Goal: Check status: Check status

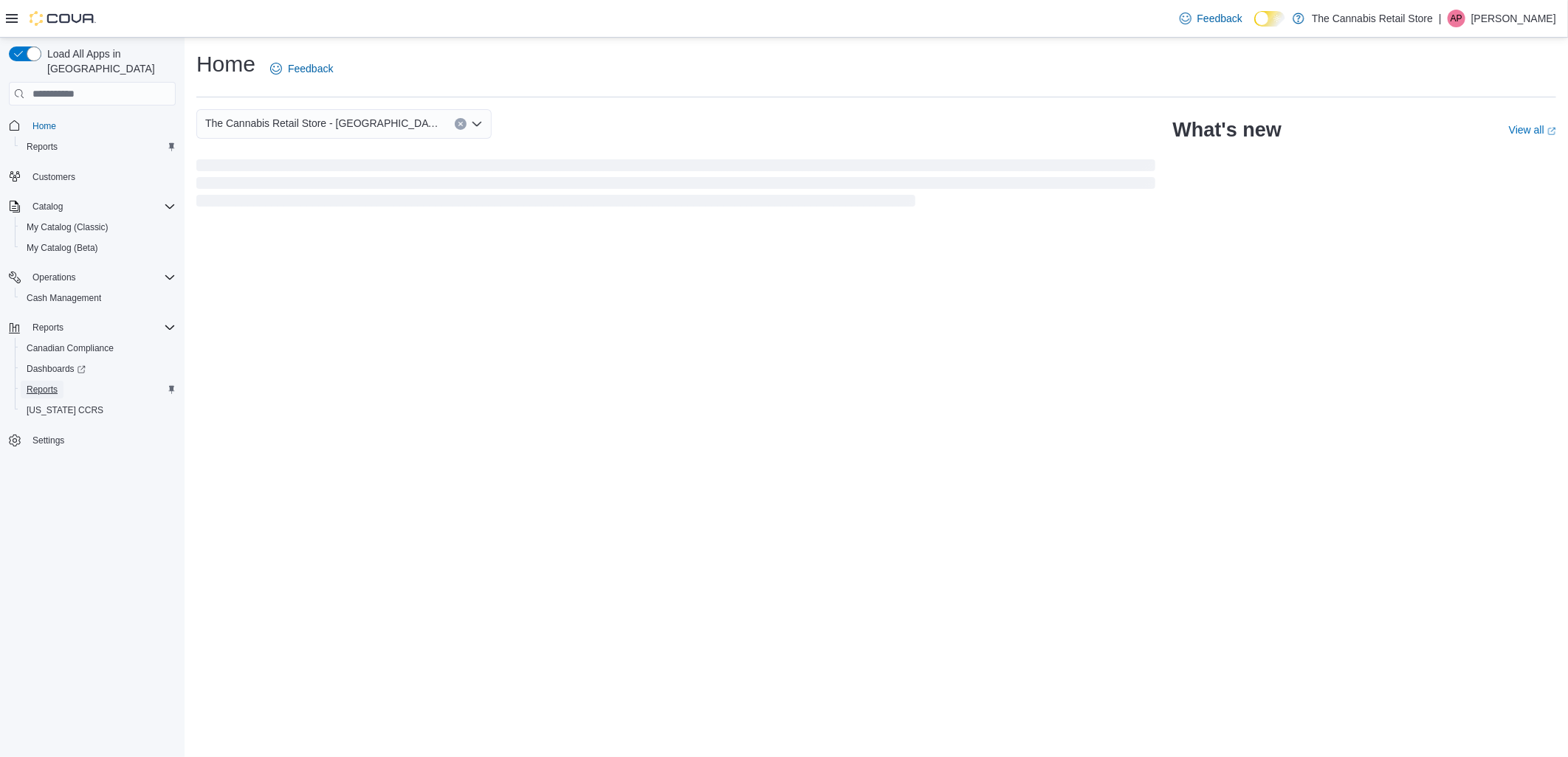
click at [35, 384] on span "Reports" at bounding box center [42, 389] width 31 height 12
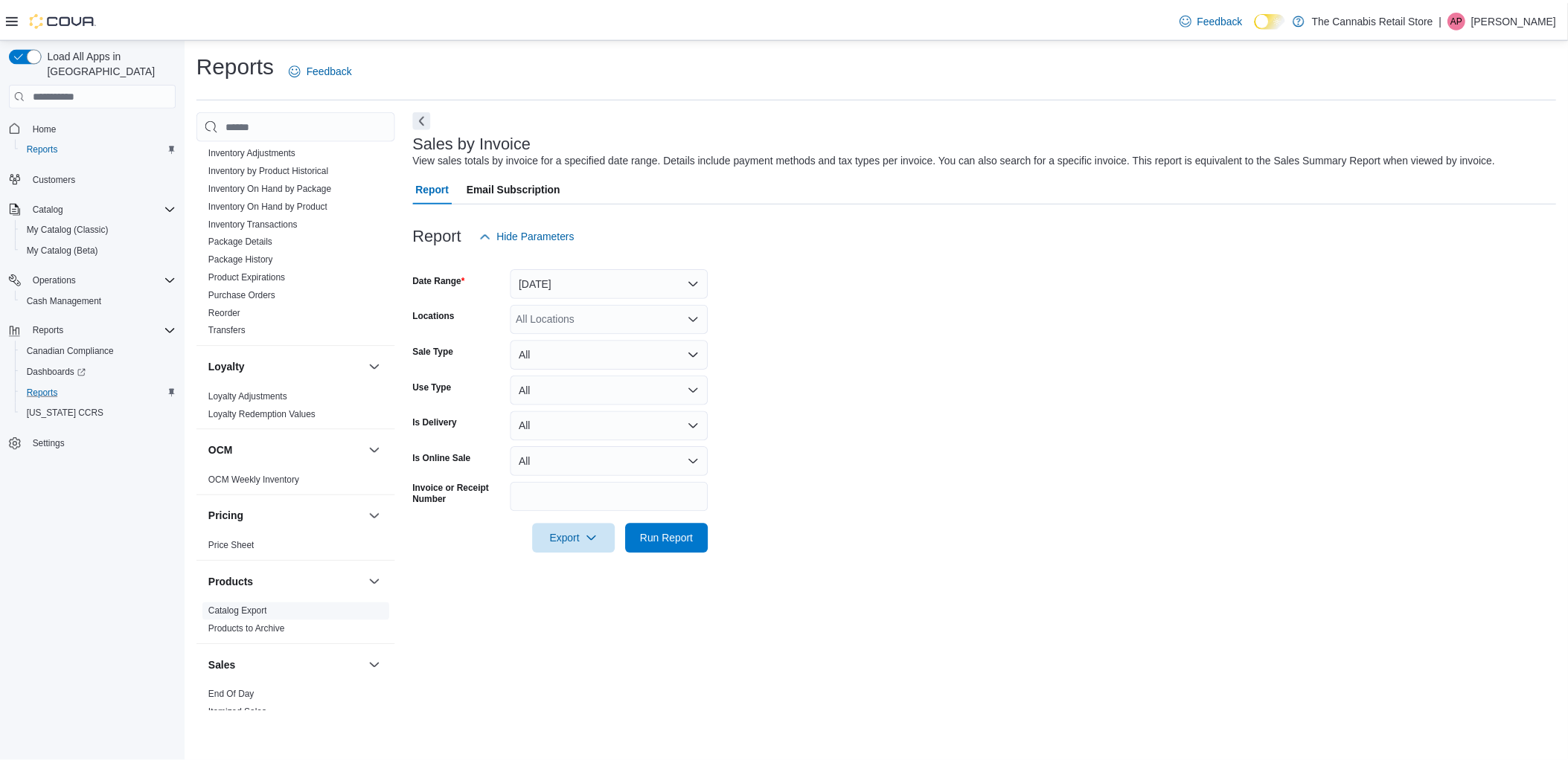
scroll to position [661, 0]
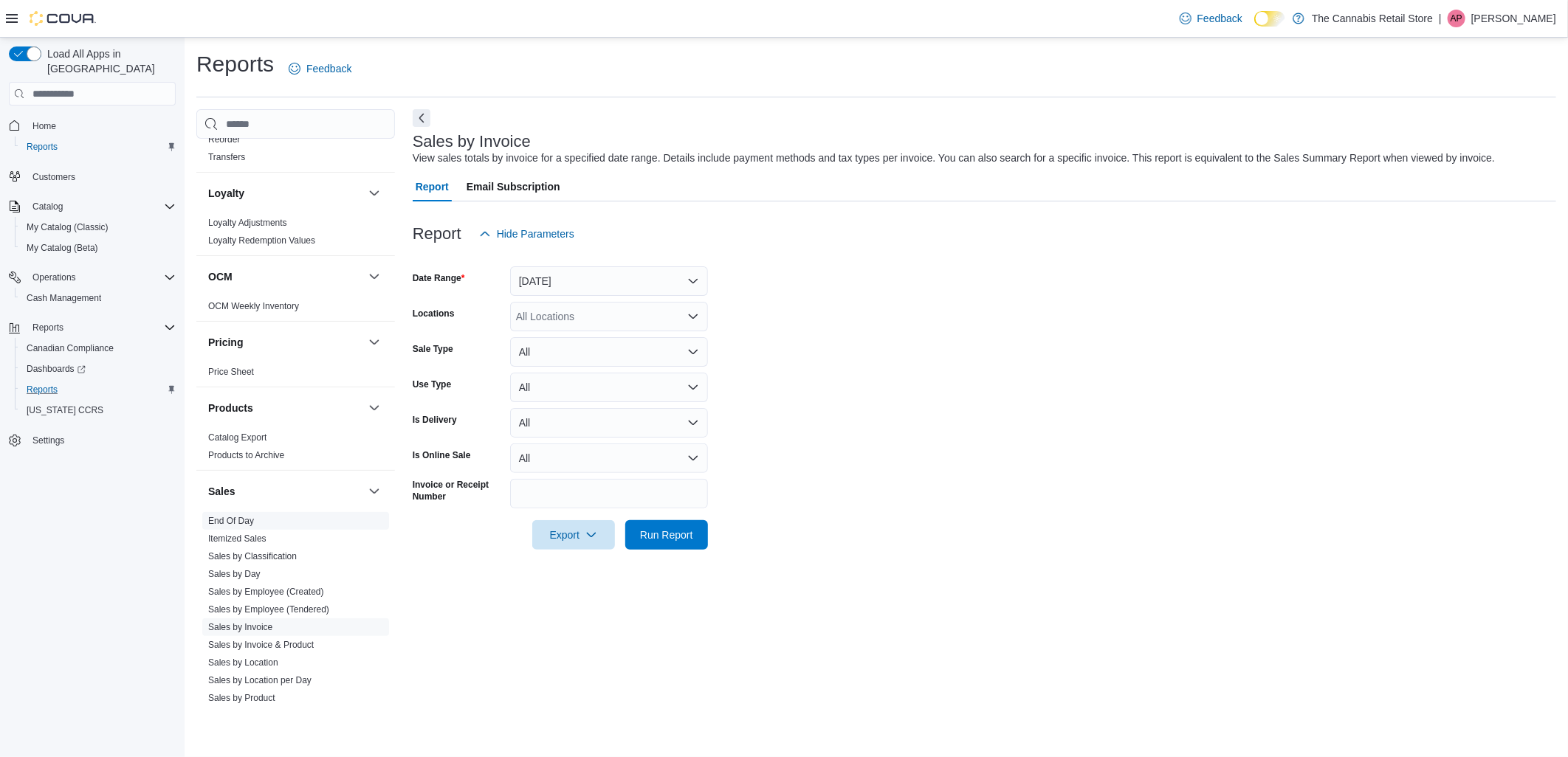
click at [248, 516] on link "End Of Day" at bounding box center [231, 521] width 46 height 10
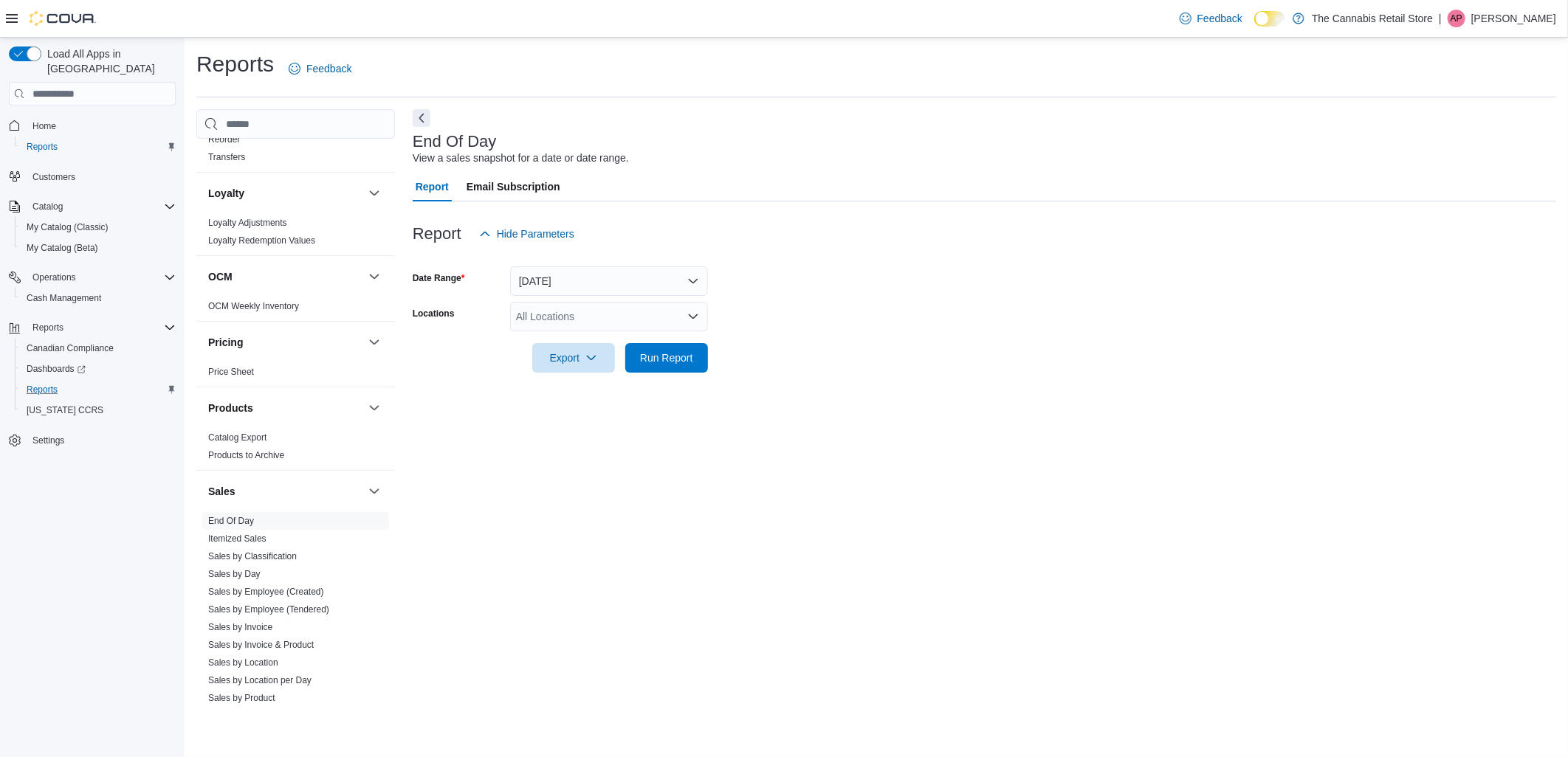
click at [600, 316] on div "All Locations" at bounding box center [609, 316] width 198 height 29
click at [675, 389] on span "The Cannabis Retail Store - [GEOGRAPHIC_DATA]" at bounding box center [661, 384] width 237 height 15
click at [877, 373] on div at bounding box center [984, 381] width 1144 height 18
click at [694, 359] on span "Run Report" at bounding box center [667, 358] width 65 height 29
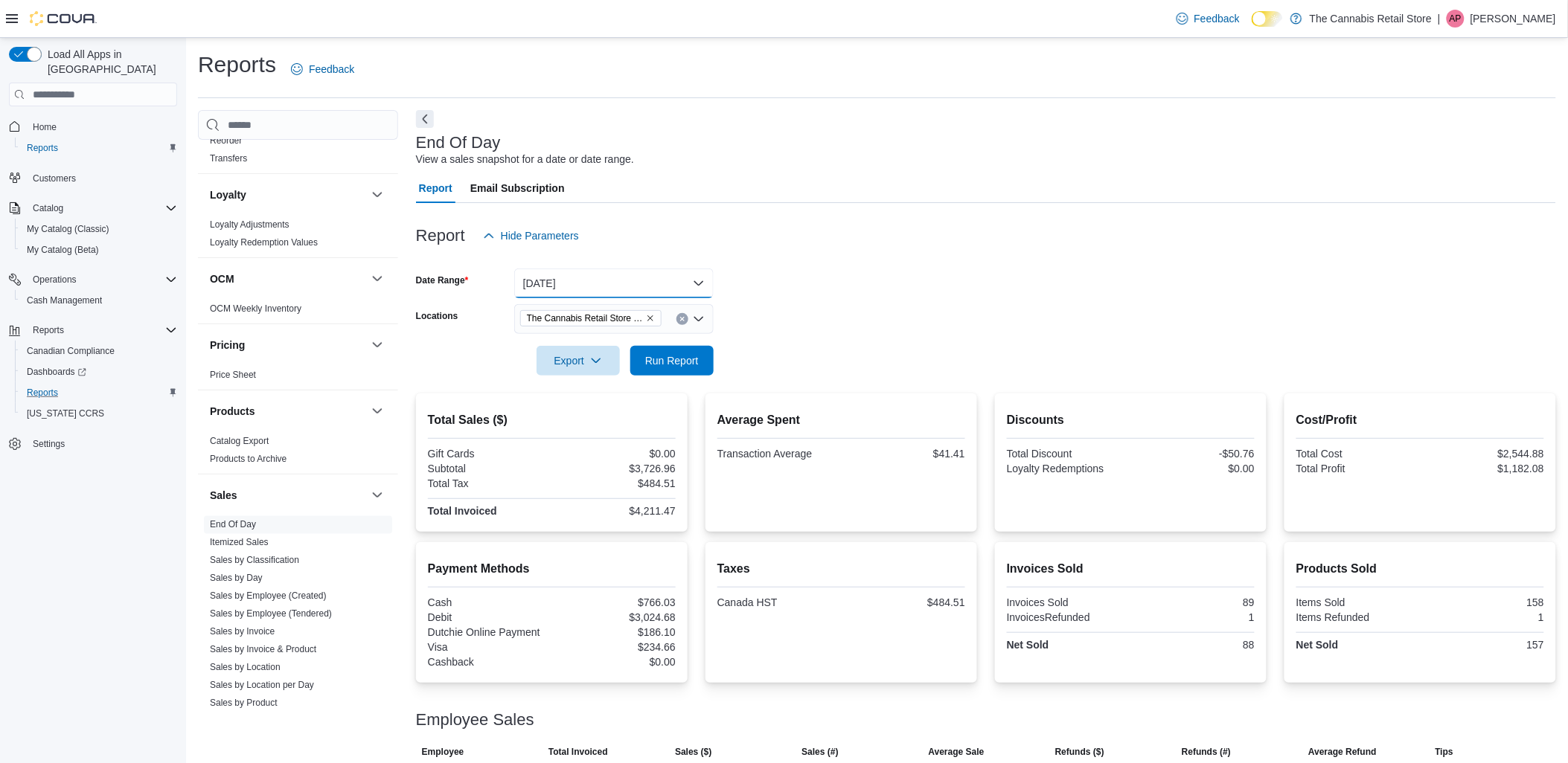
click at [666, 291] on button "[DATE]" at bounding box center [614, 283] width 200 height 29
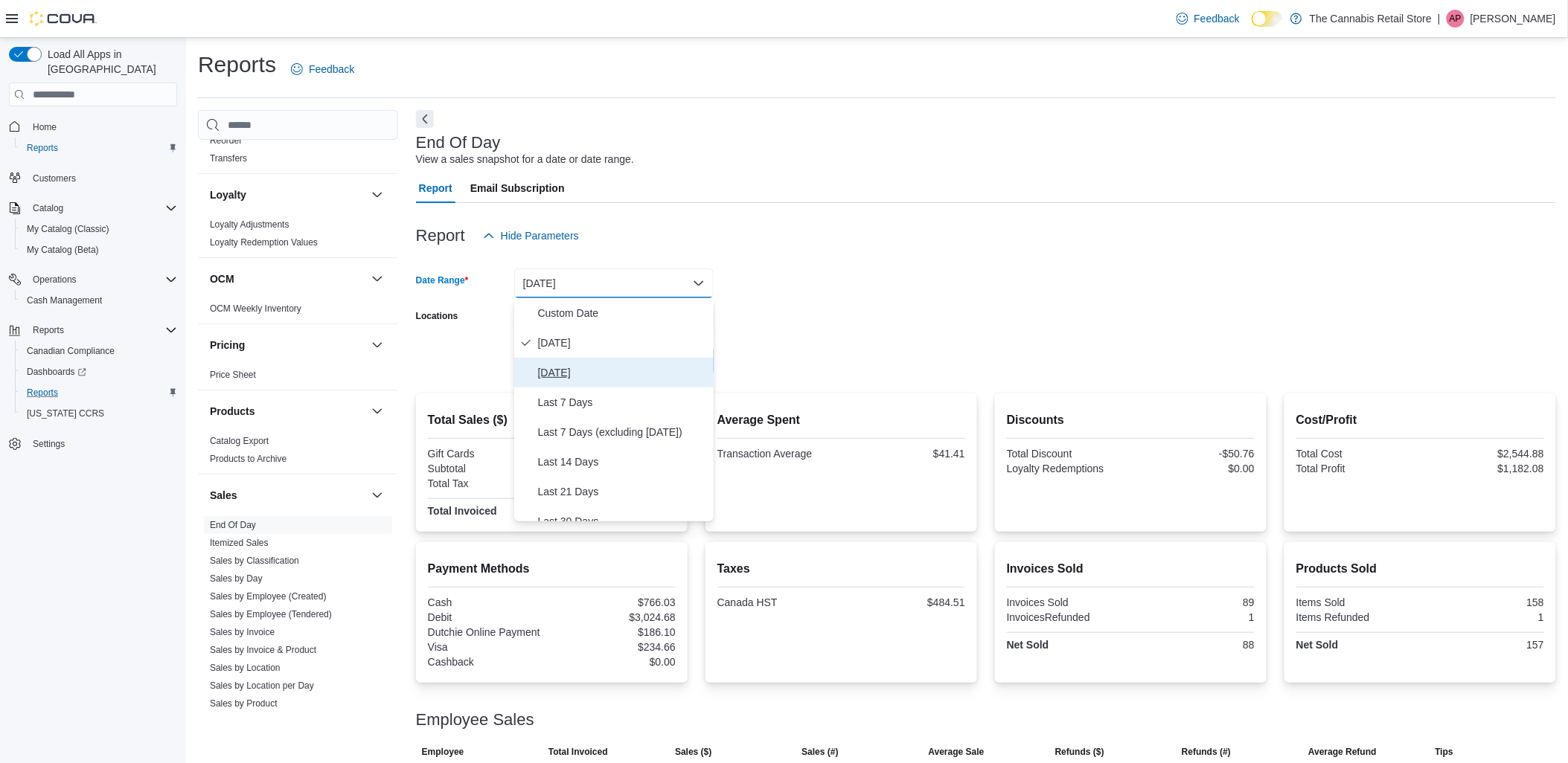
click at [563, 373] on span "[DATE]" at bounding box center [622, 372] width 169 height 18
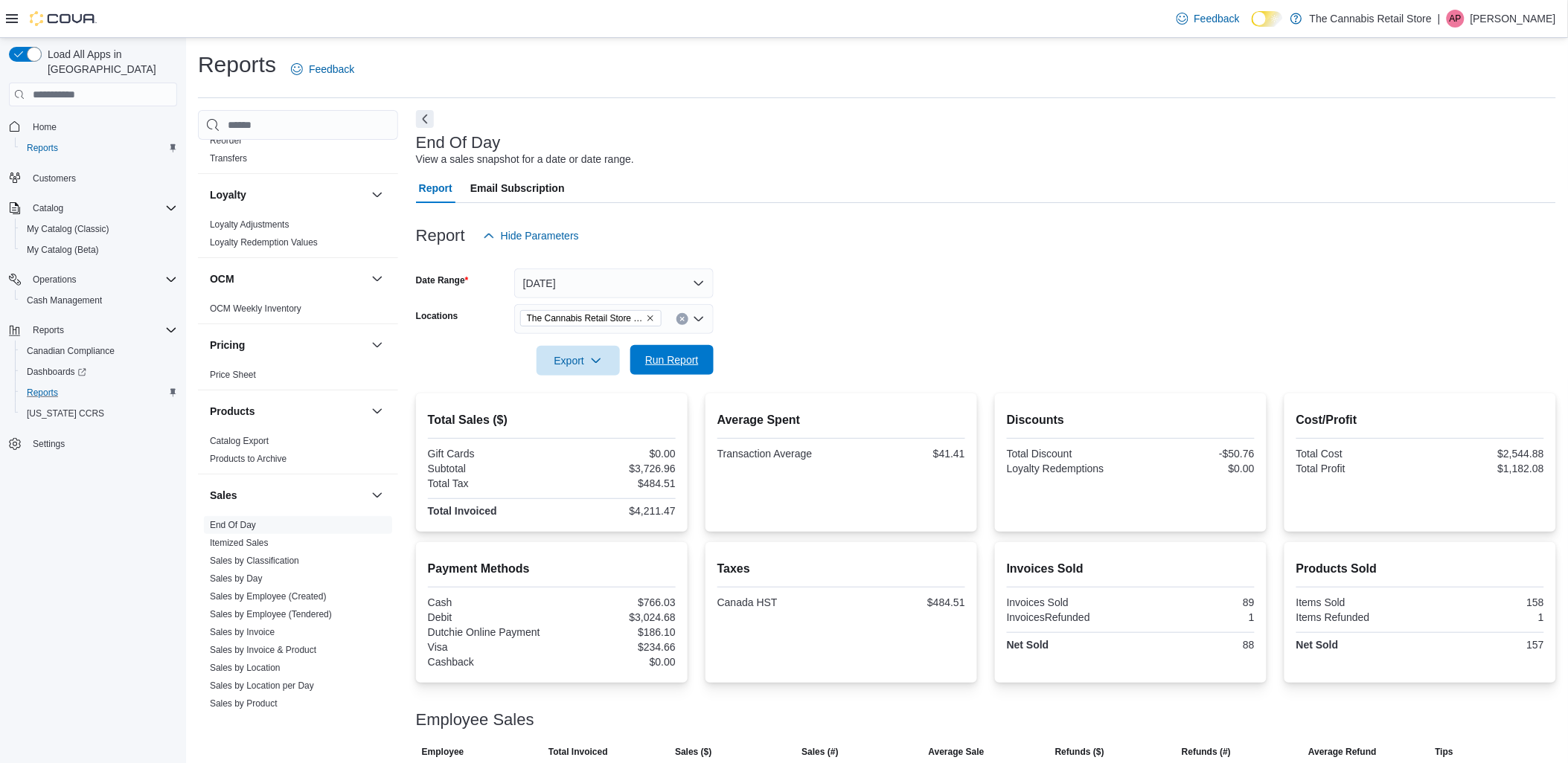
click at [668, 355] on span "Run Report" at bounding box center [672, 360] width 54 height 15
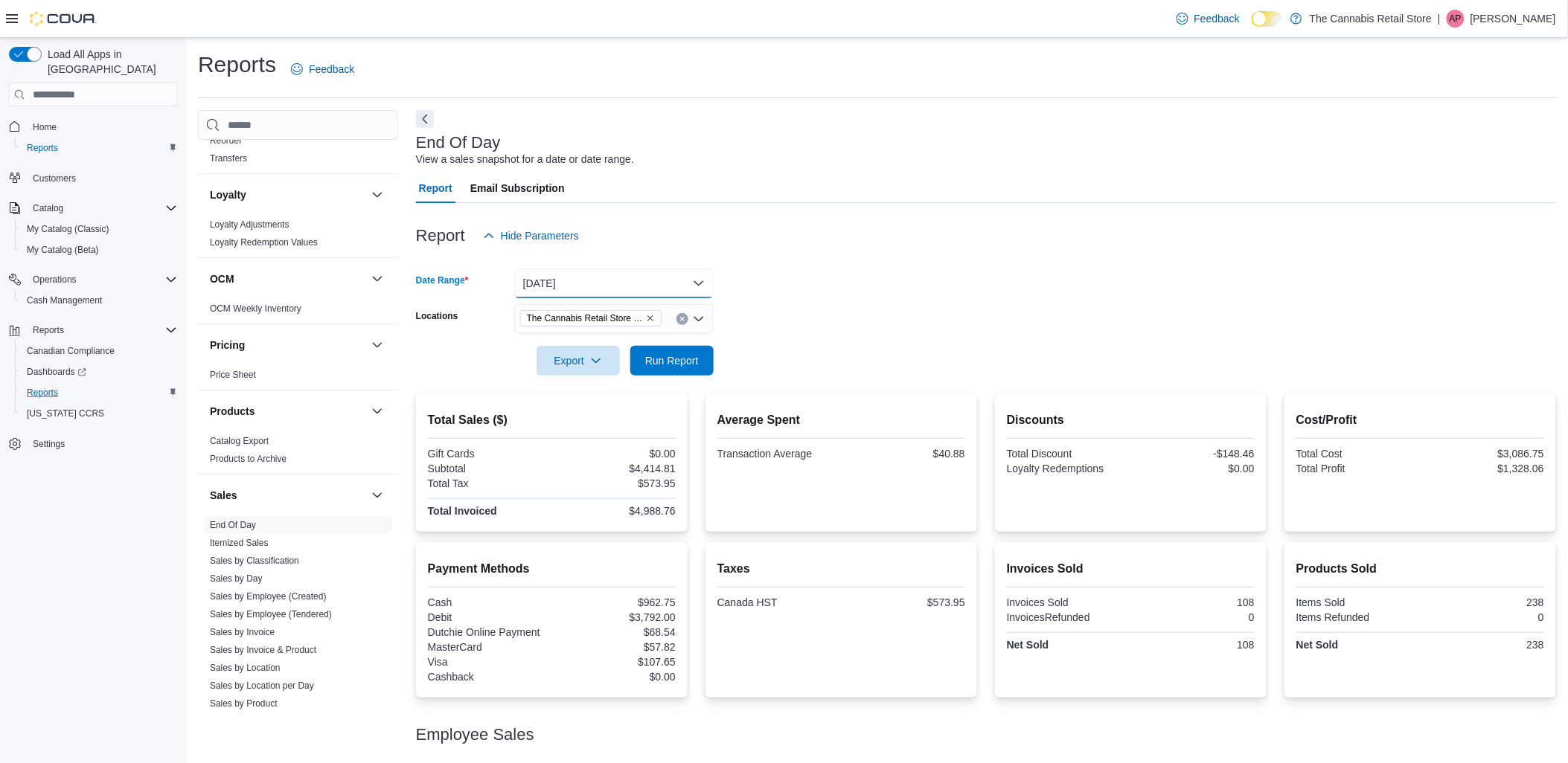
click at [674, 285] on button "[DATE]" at bounding box center [614, 283] width 200 height 29
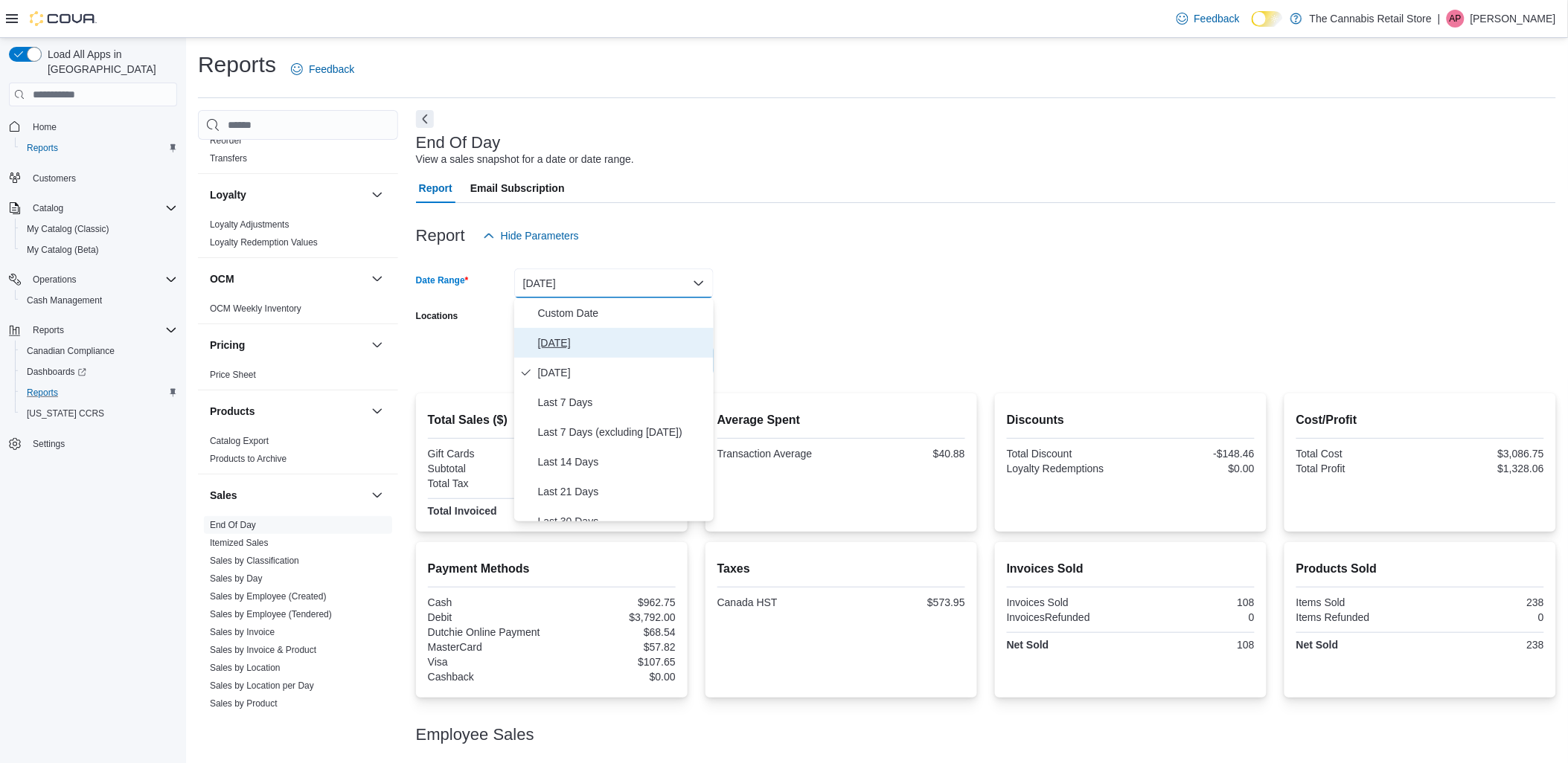
click at [563, 341] on span "[DATE]" at bounding box center [622, 343] width 169 height 18
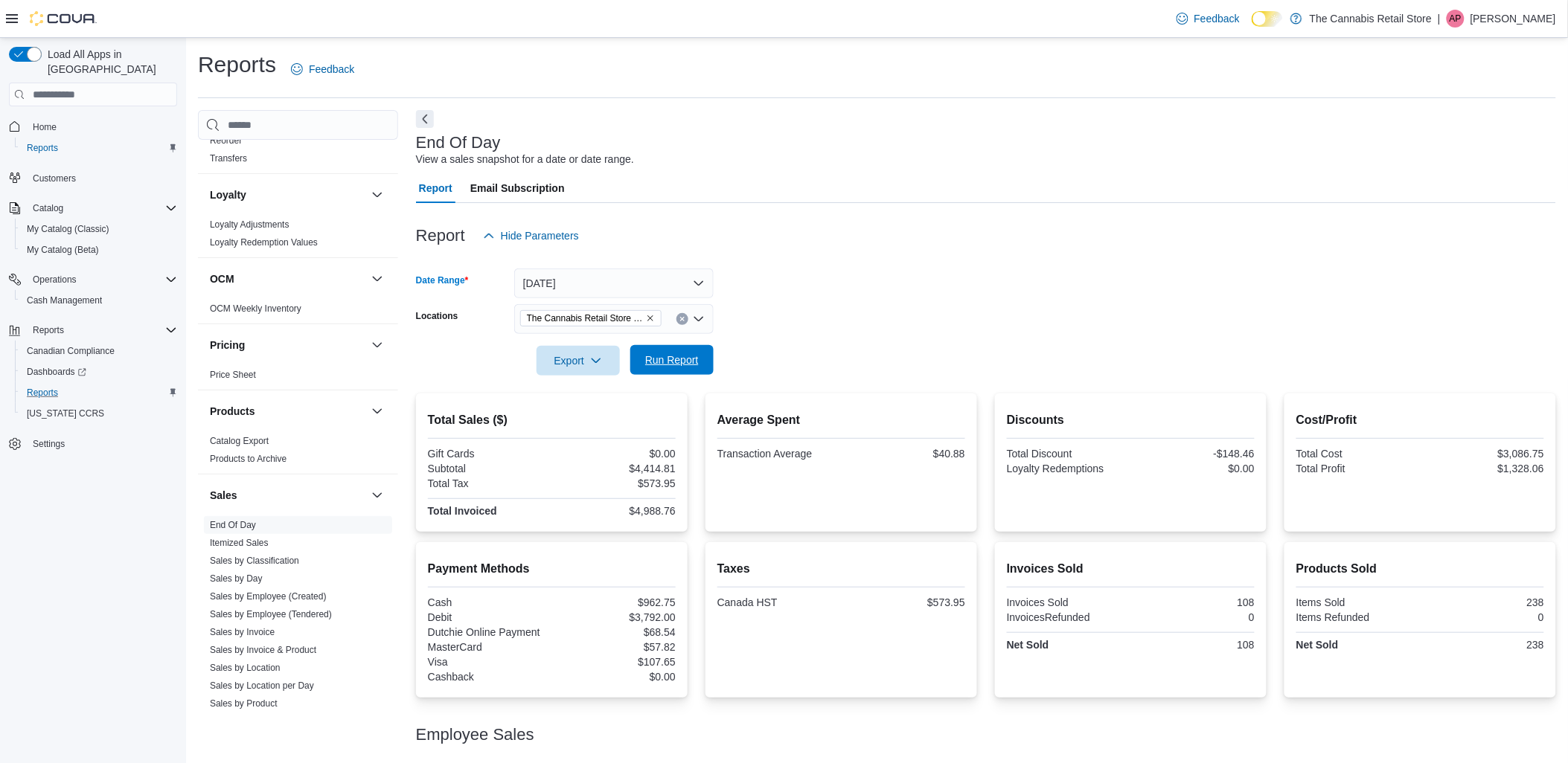
click at [664, 355] on span "Run Report" at bounding box center [672, 360] width 54 height 15
